Goal: Information Seeking & Learning: Learn about a topic

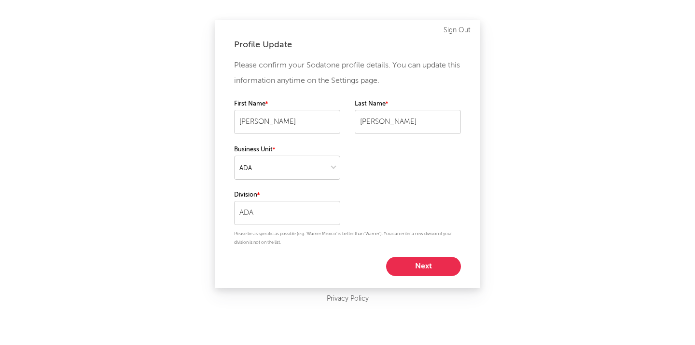
click at [418, 269] on button "Next" at bounding box center [423, 266] width 75 height 19
select select "marketing"
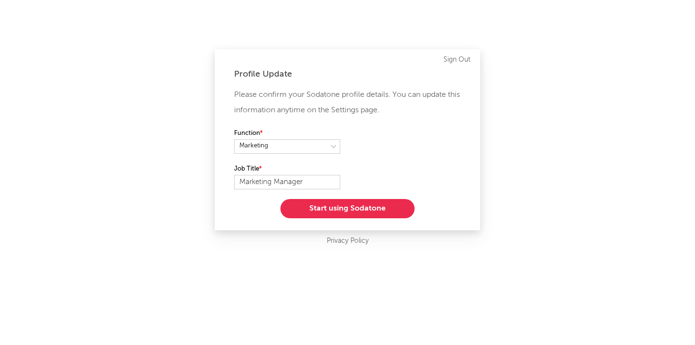
click at [359, 208] on button "Start using Sodatone" at bounding box center [347, 208] width 134 height 19
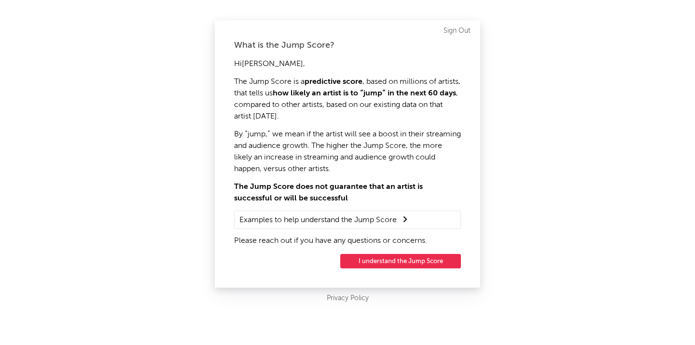
click at [408, 264] on button "I understand the Jump Score" at bounding box center [400, 261] width 121 height 14
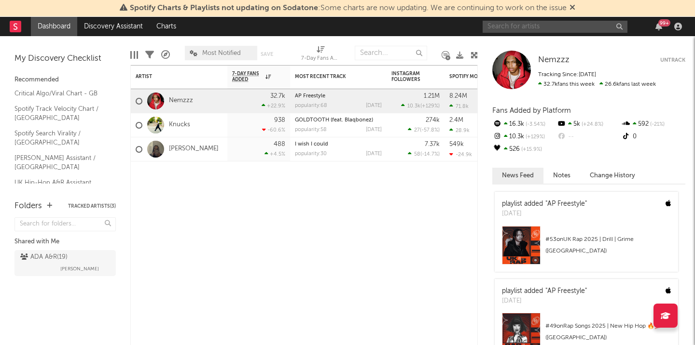
click at [528, 28] on input "text" at bounding box center [554, 27] width 145 height 12
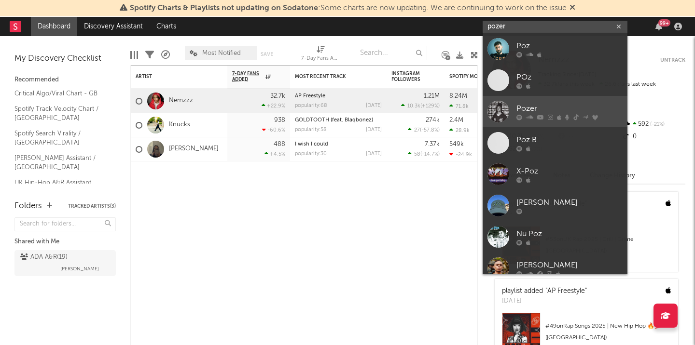
type input "pozer"
click at [500, 110] on div at bounding box center [498, 112] width 22 height 22
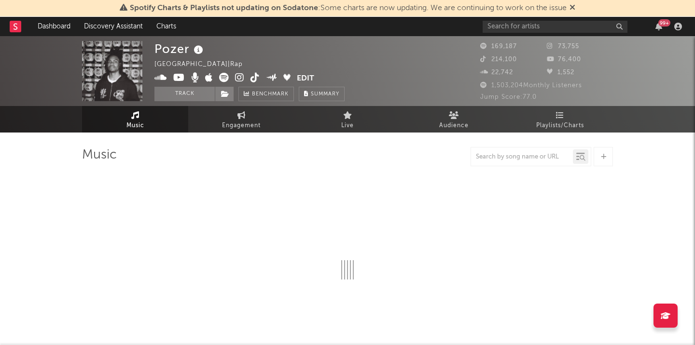
select select "6m"
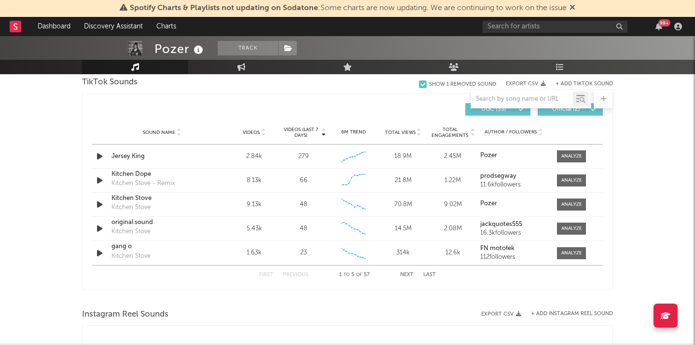
scroll to position [651, 0]
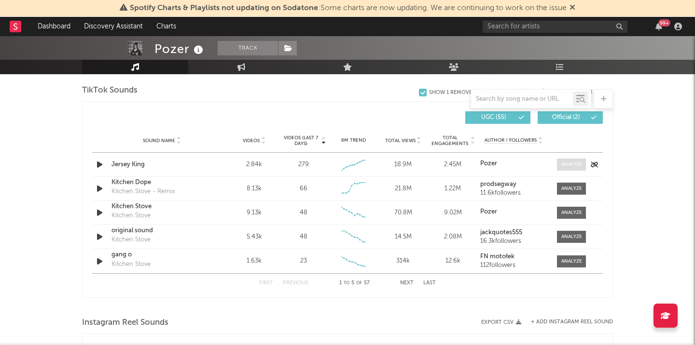
click at [572, 160] on span at bounding box center [571, 165] width 29 height 12
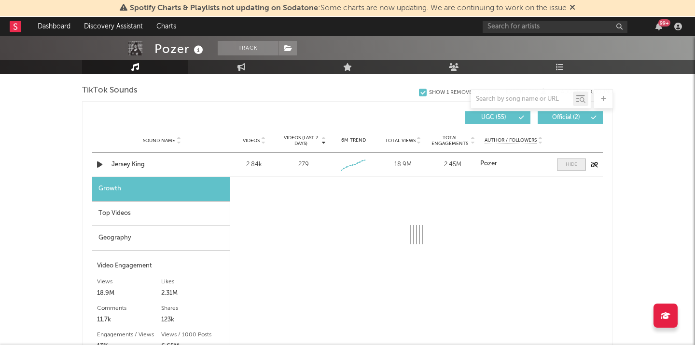
select select "1w"
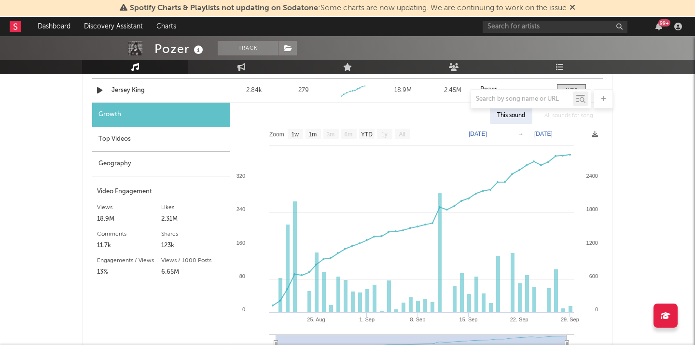
scroll to position [738, 0]
